Goal: Information Seeking & Learning: Understand process/instructions

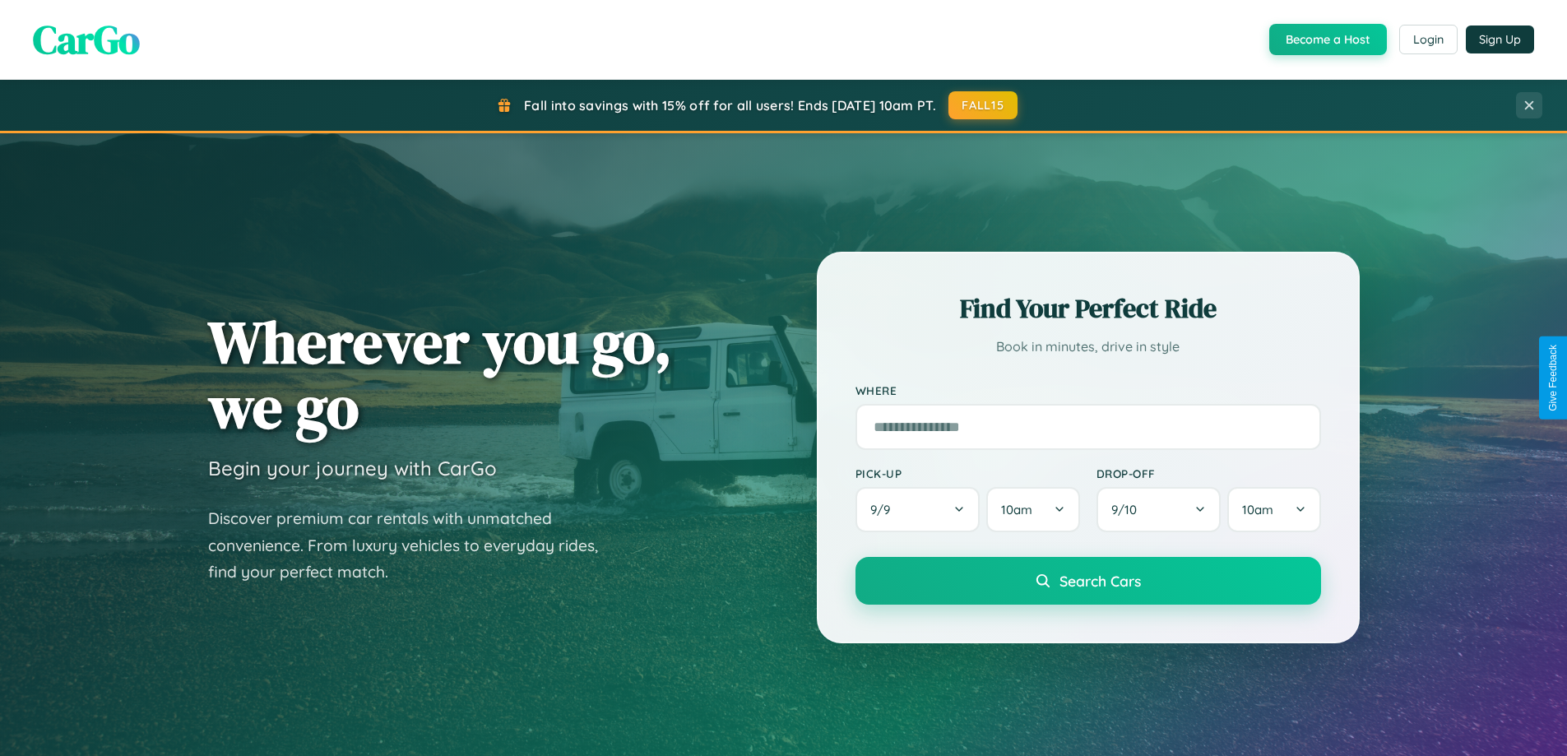
scroll to position [1132, 0]
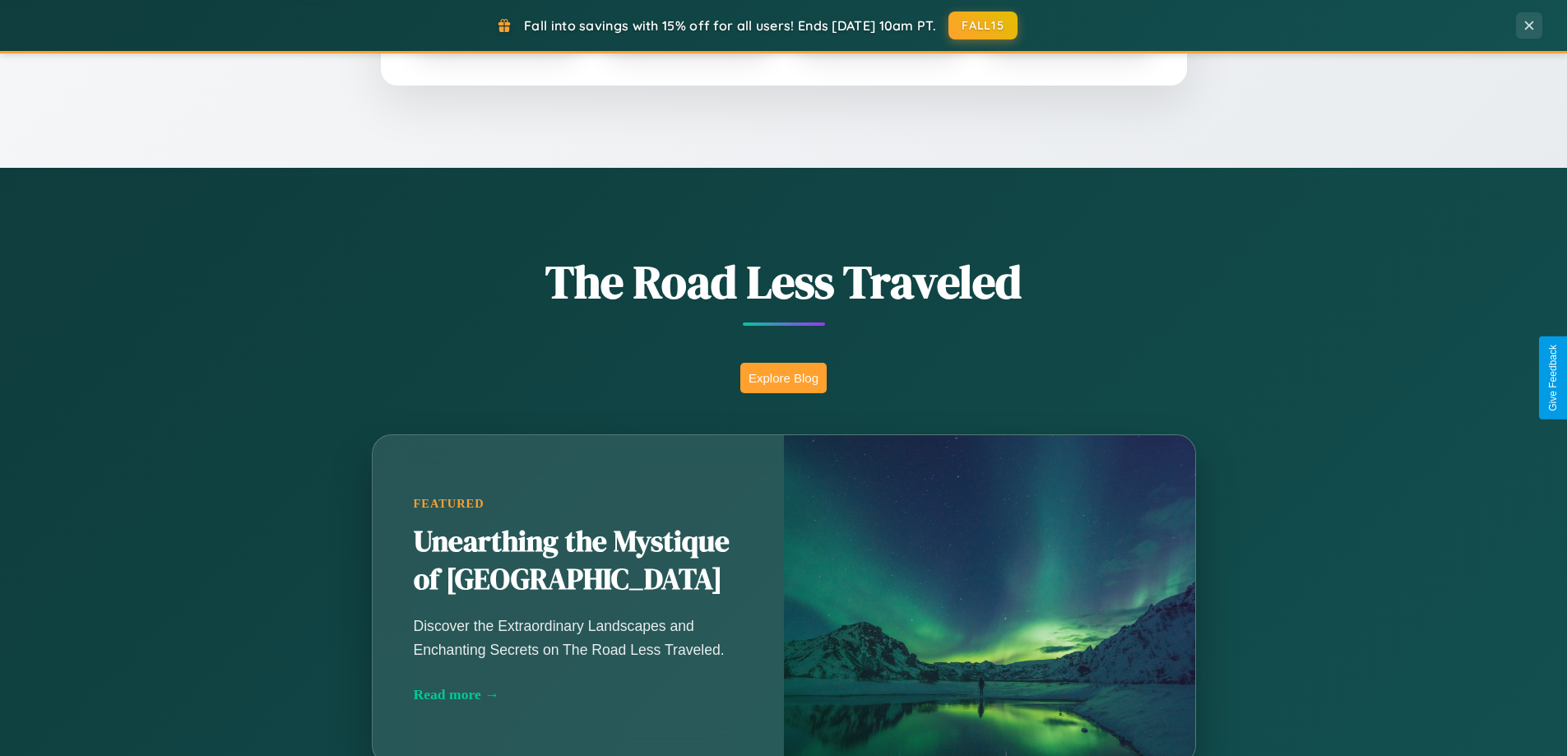
click at [783, 377] on button "Explore Blog" at bounding box center [783, 378] width 86 height 30
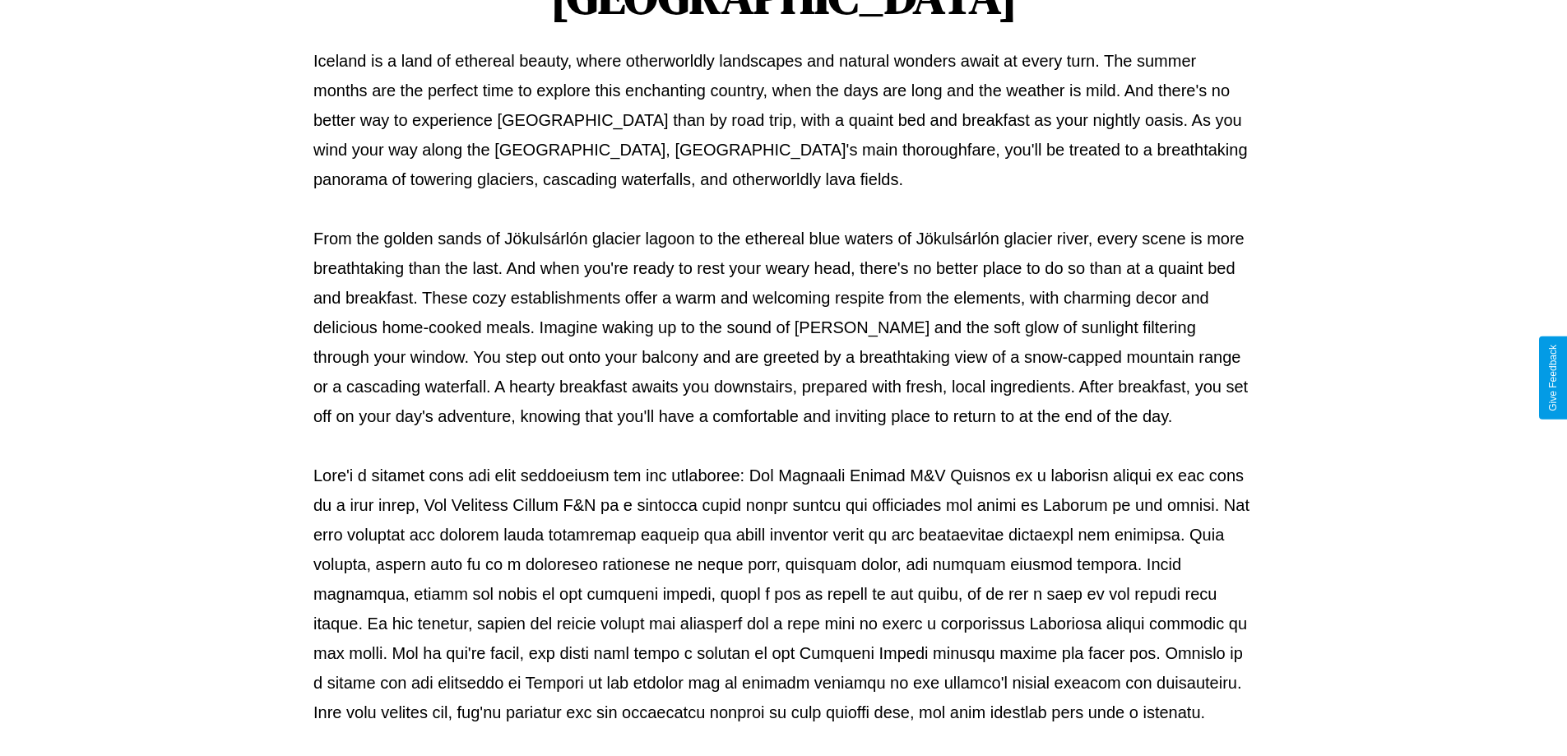
scroll to position [532, 0]
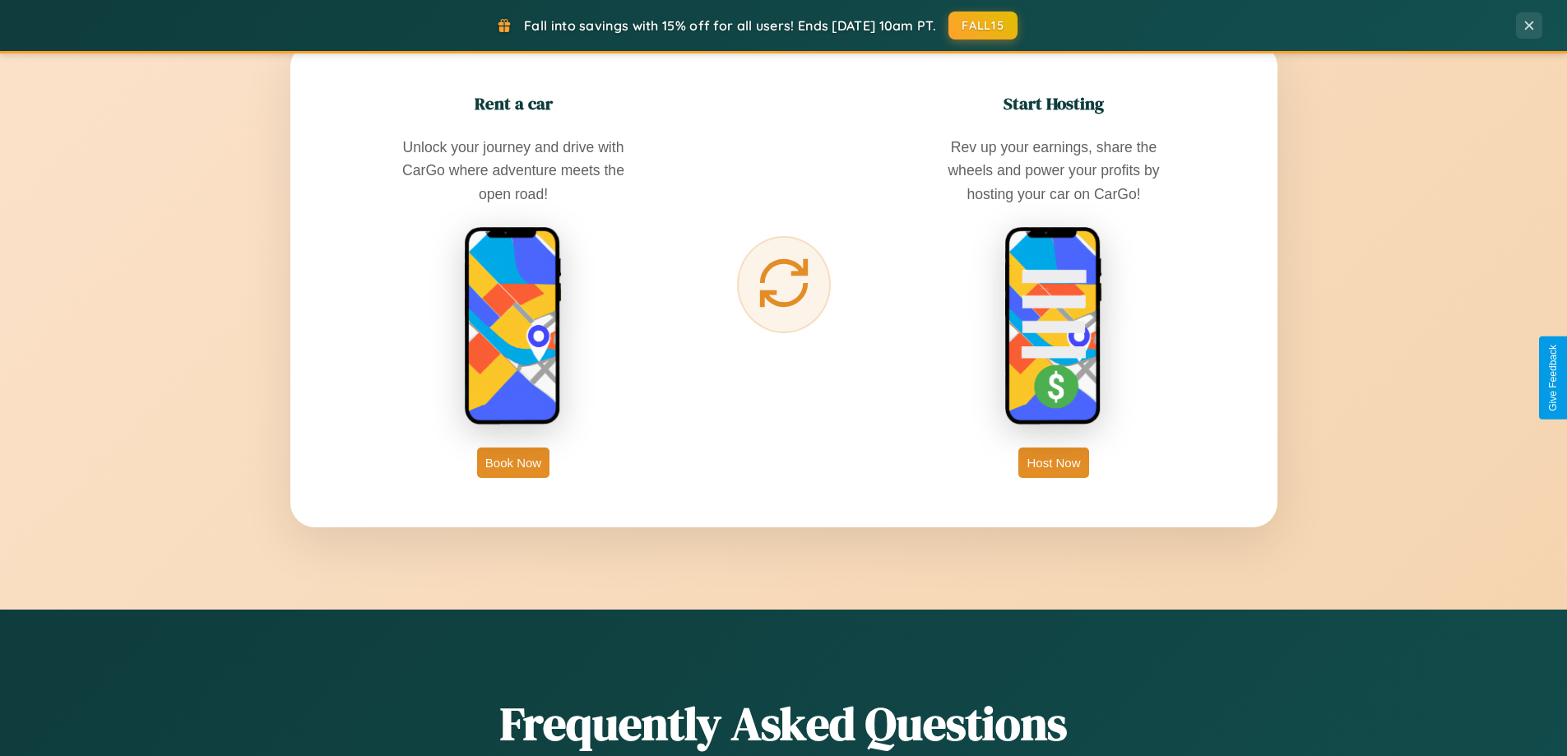
scroll to position [2642, 0]
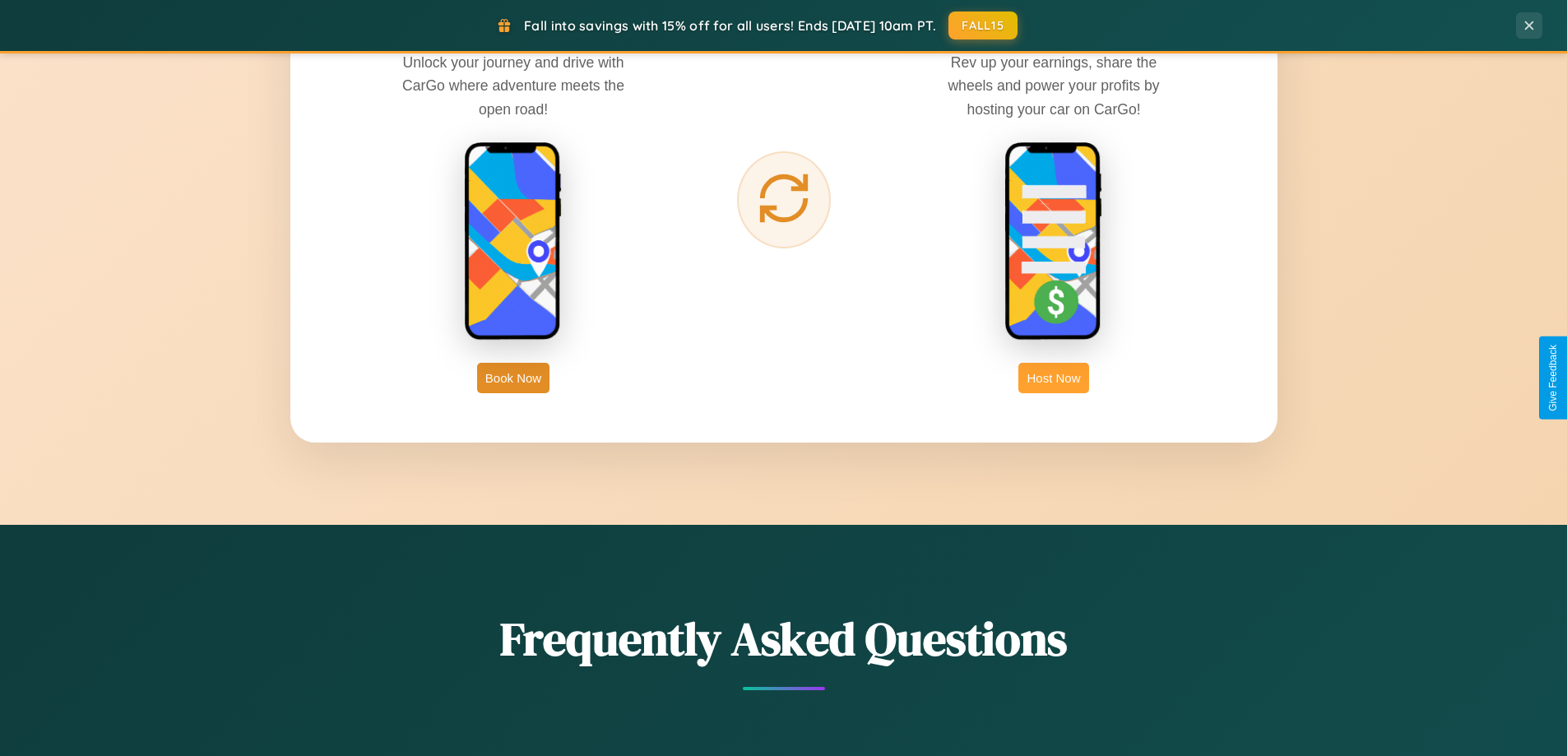
click at [1053, 377] on button "Host Now" at bounding box center [1053, 378] width 70 height 30
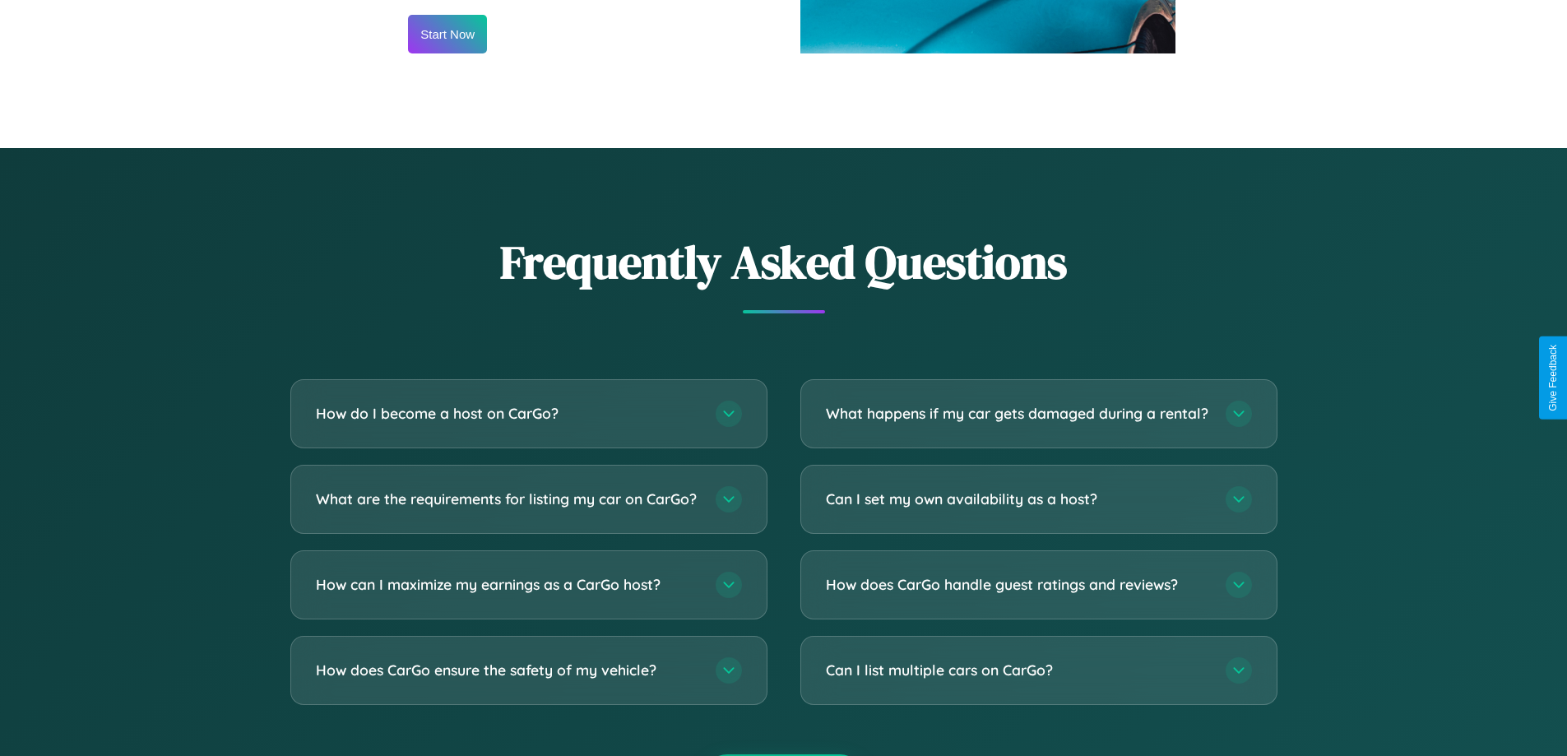
scroll to position [2223, 0]
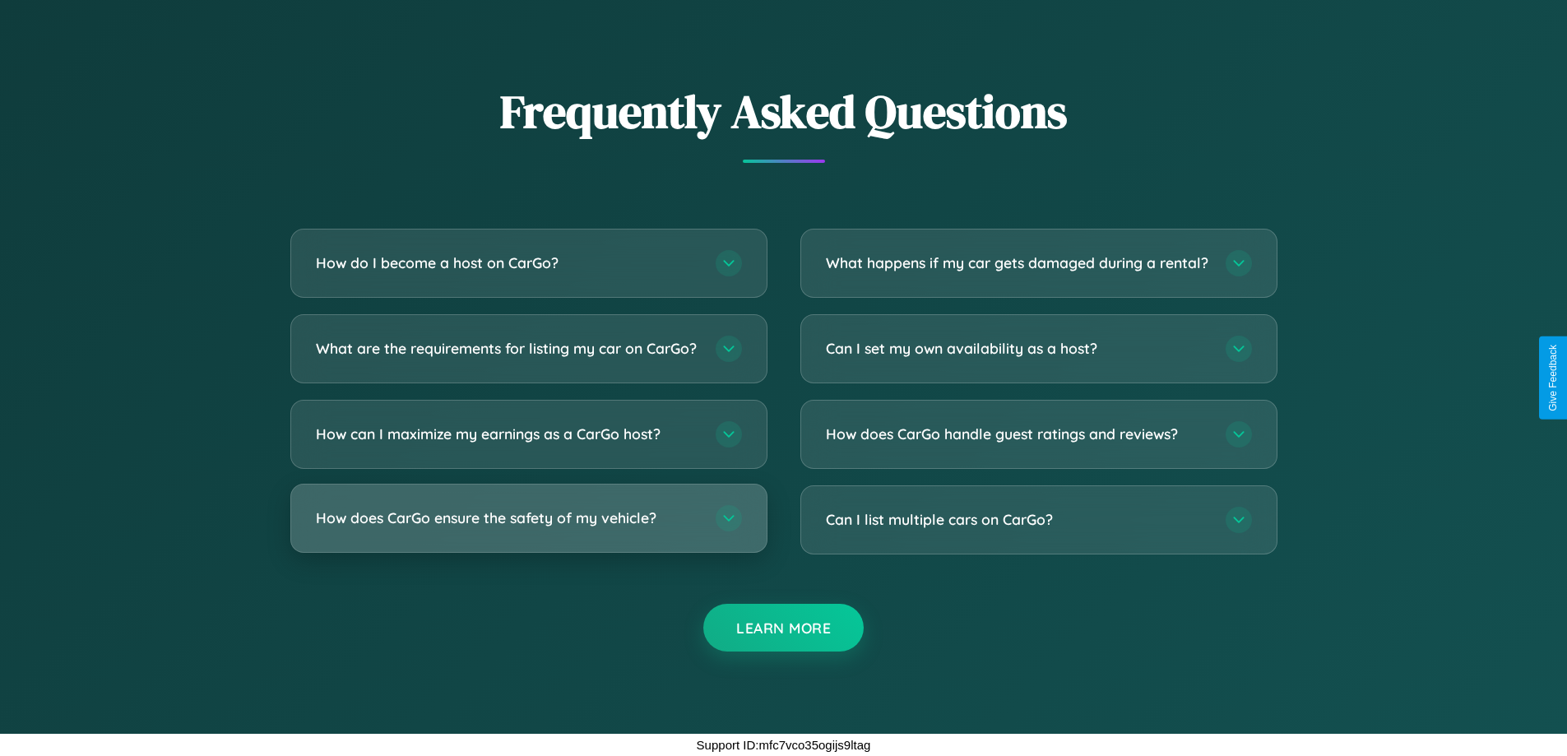
click at [528, 519] on h3 "How does CarGo ensure the safety of my vehicle?" at bounding box center [507, 517] width 383 height 21
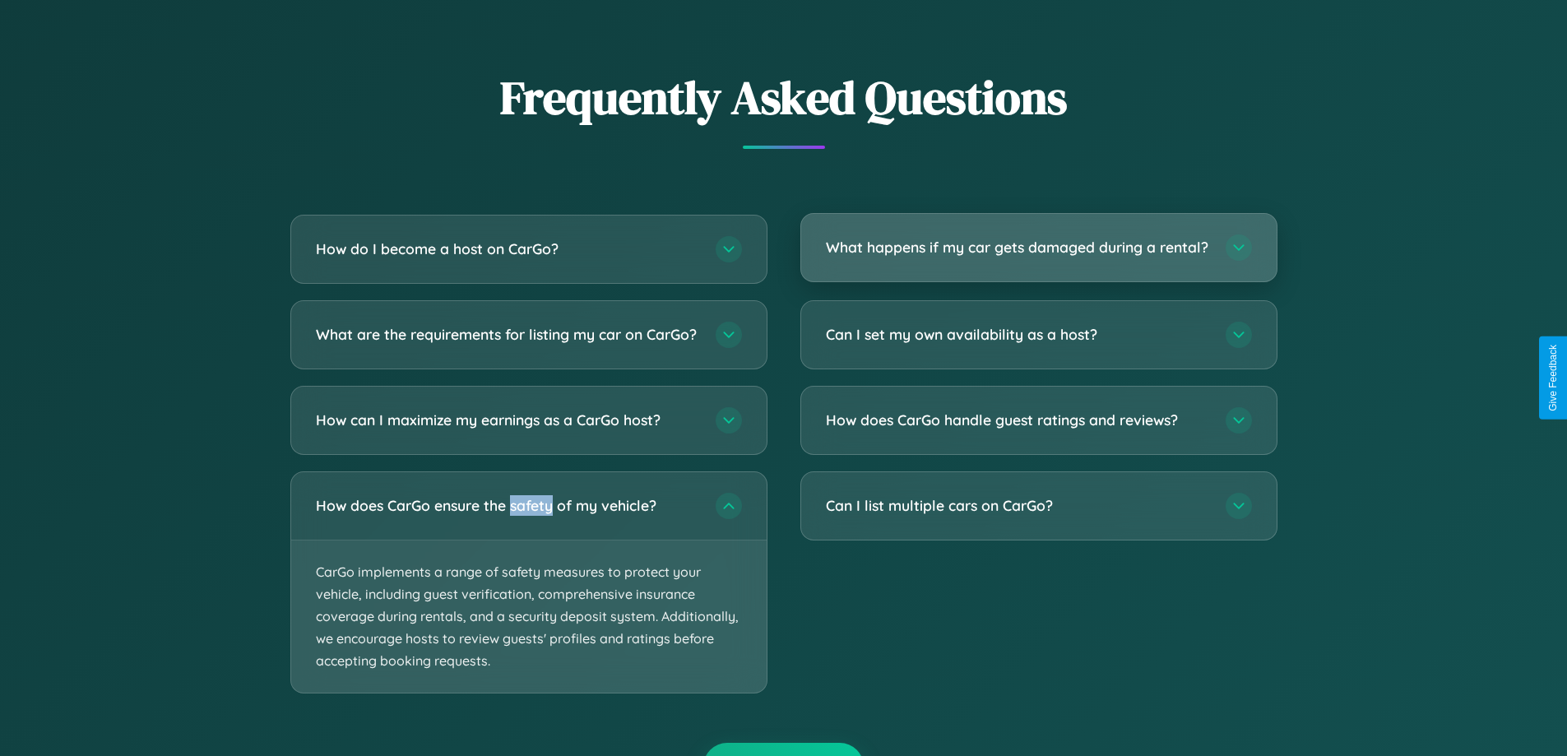
click at [1038, 256] on h3 "What happens if my car gets damaged during a rental?" at bounding box center [1017, 247] width 383 height 21
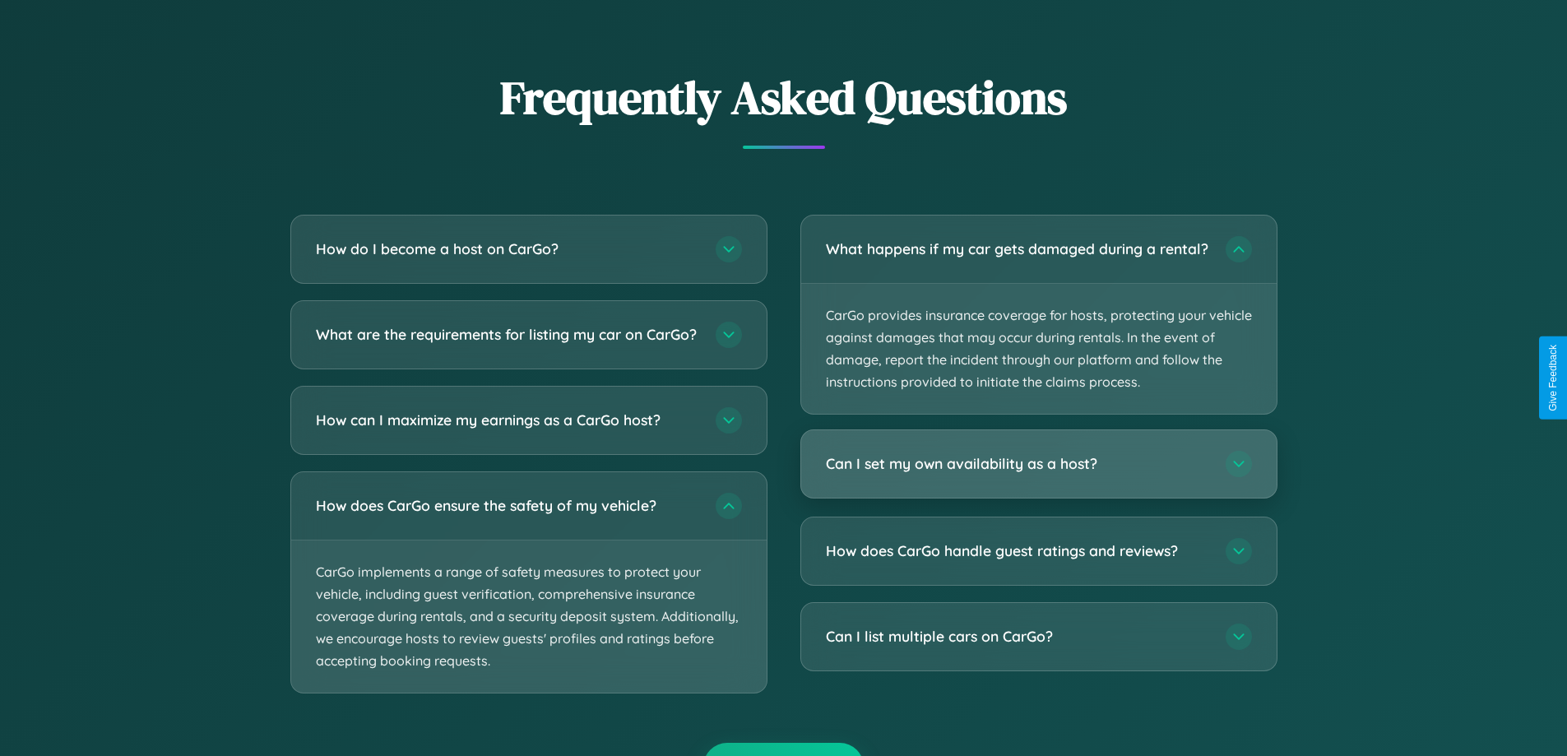
click at [1038, 475] on h3 "Can I set my own availability as a host?" at bounding box center [1017, 464] width 383 height 21
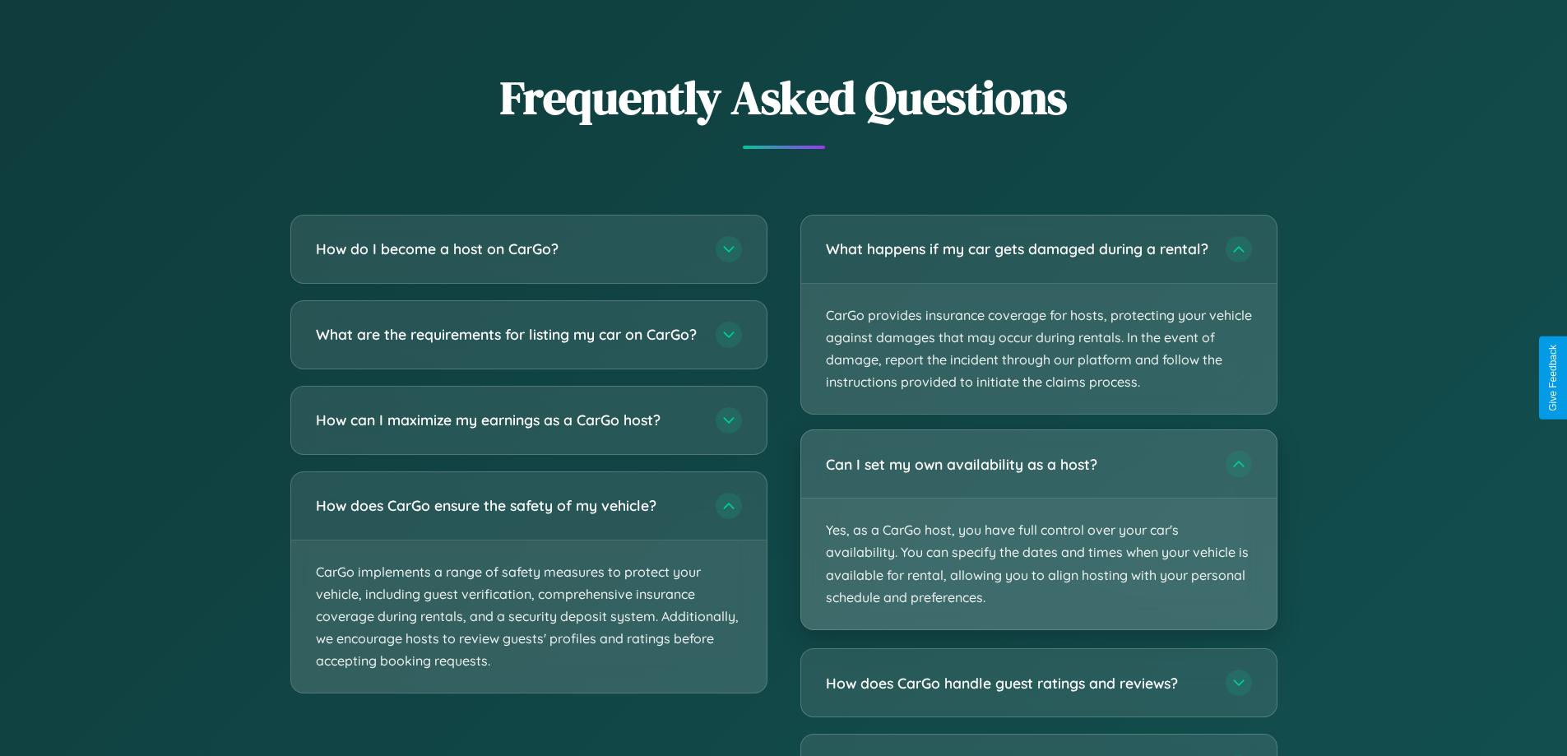
click at [1038, 544] on p "Yes, as a CarGo host, you have full control over your car's availability. You c…" at bounding box center [1038, 563] width 475 height 131
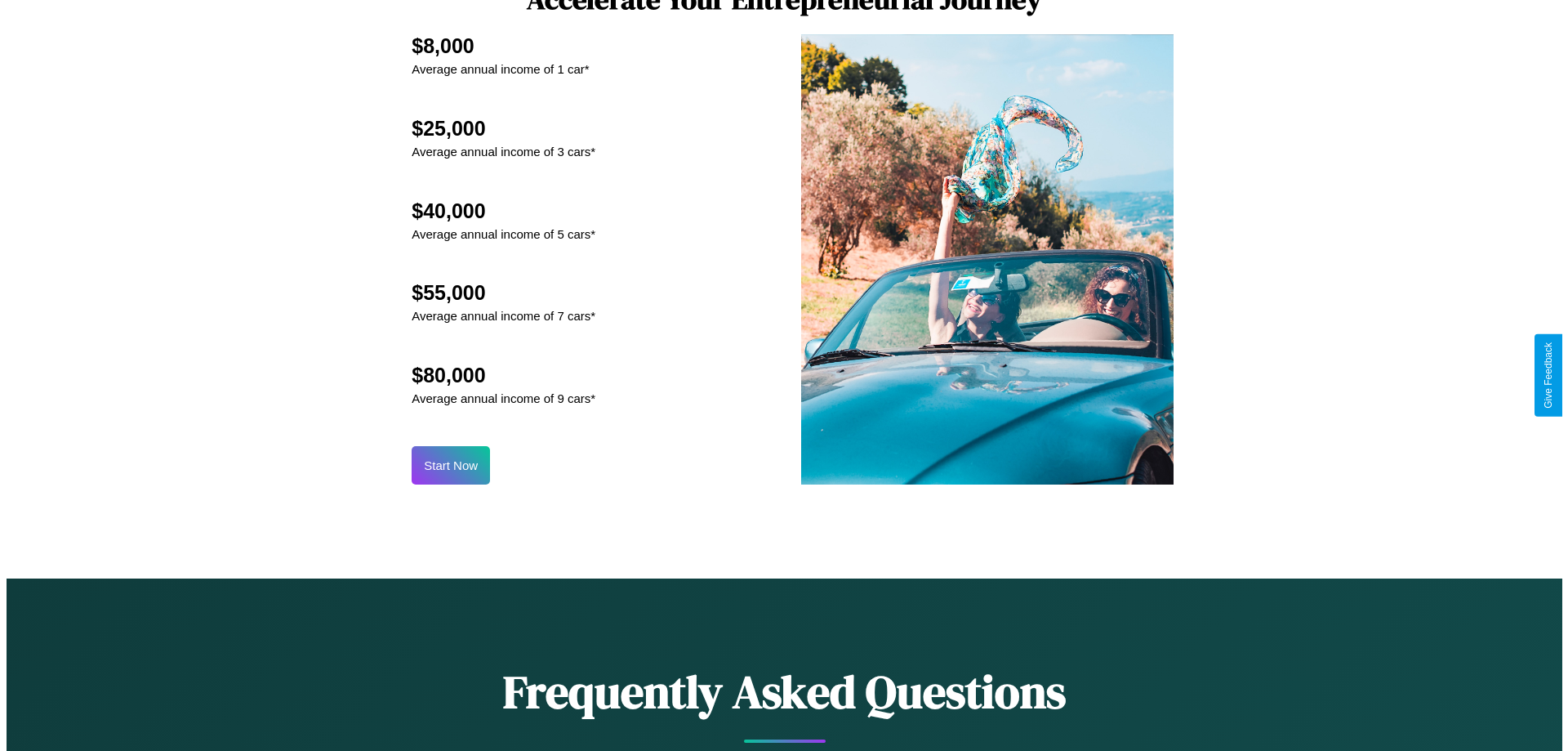
scroll to position [1704, 0]
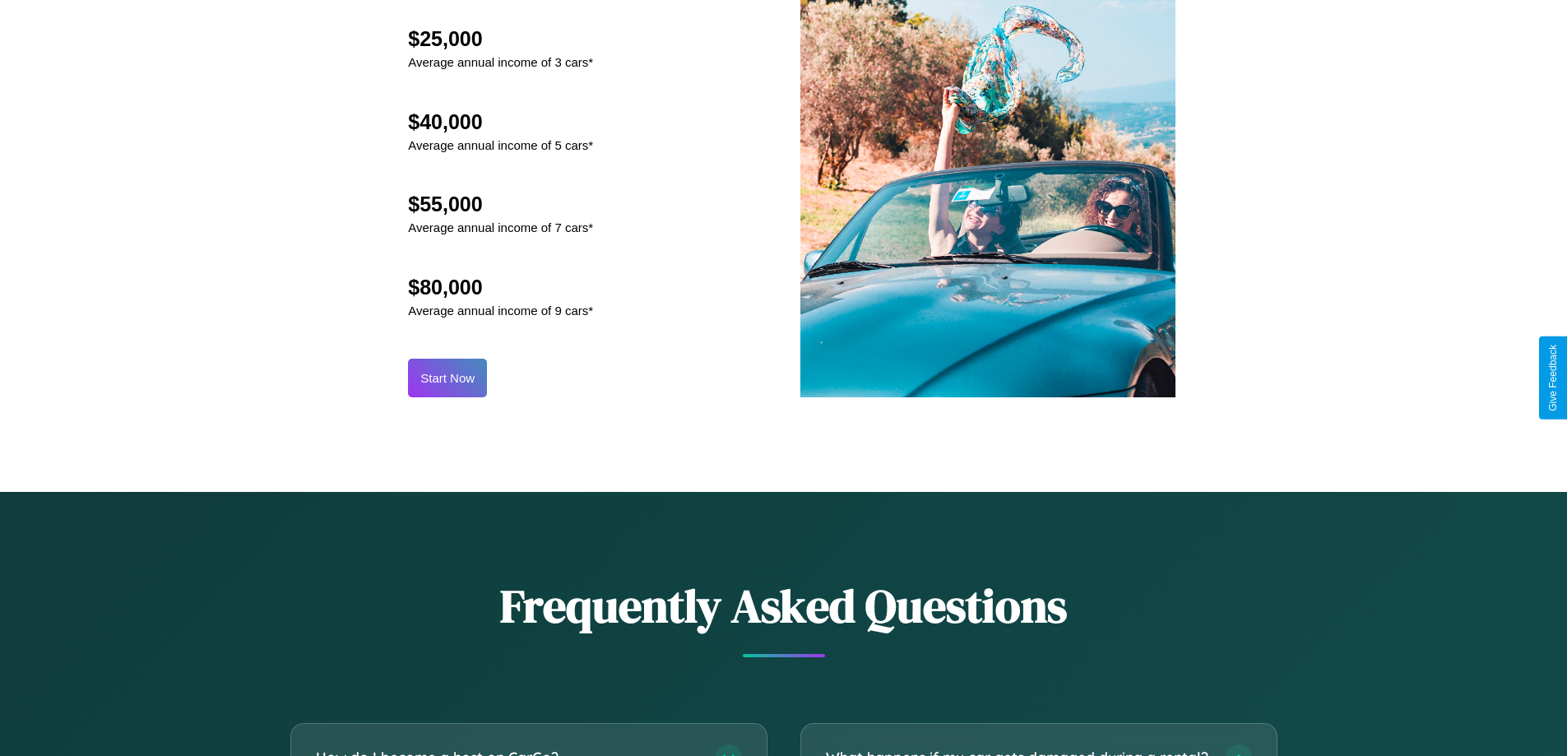
click at [447, 377] on button "Start Now" at bounding box center [447, 378] width 79 height 39
